Goal: Share content: Share content

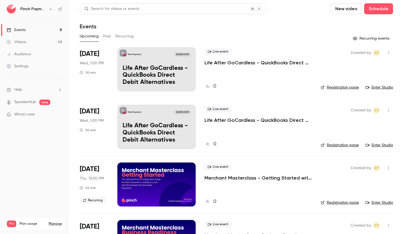
click at [32, 43] on link "Videos 48" at bounding box center [34, 42] width 69 height 12
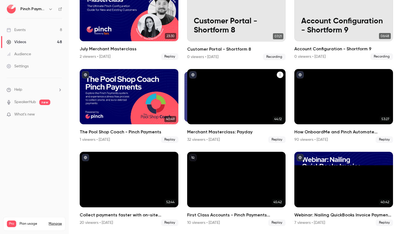
scroll to position [480, 0]
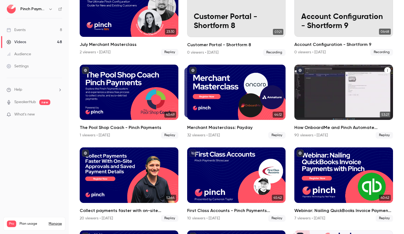
click at [357, 92] on div "How OnboardMe and Pinch Automate Engagements and Payments" at bounding box center [343, 92] width 99 height 55
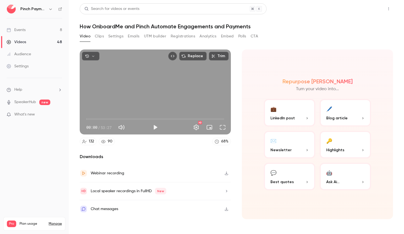
click at [367, 8] on button "Share" at bounding box center [369, 8] width 22 height 11
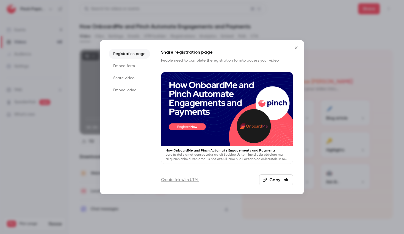
click at [126, 75] on li "Share video" at bounding box center [129, 78] width 41 height 10
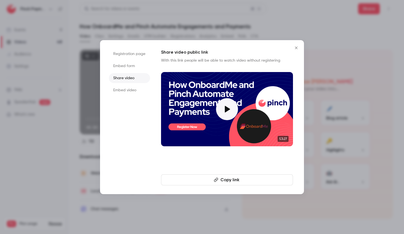
click at [227, 175] on button "Copy link" at bounding box center [227, 179] width 132 height 11
click at [296, 47] on icon "Close" at bounding box center [296, 47] width 2 height 2
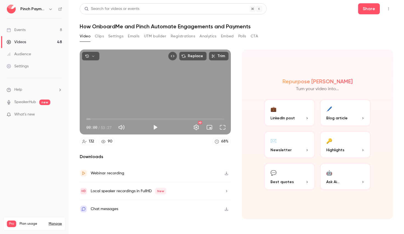
click at [326, 27] on h1 "How OnboardMe and Pinch Automate Engagements and Payments" at bounding box center [236, 26] width 313 height 7
